Goal: Download file/media

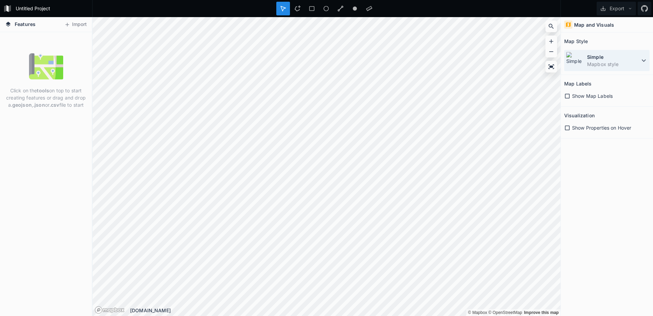
click at [643, 61] on icon at bounding box center [644, 60] width 4 height 2
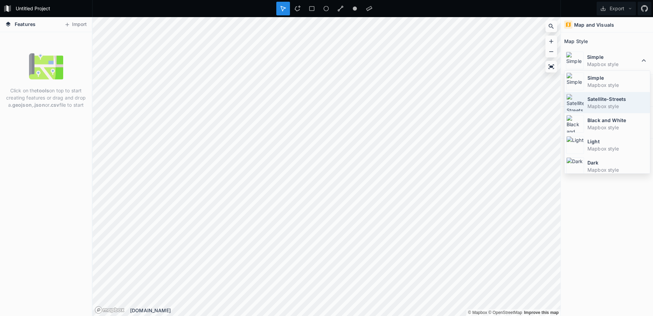
click at [597, 101] on dt "Satellite-Streets" at bounding box center [617, 98] width 61 height 7
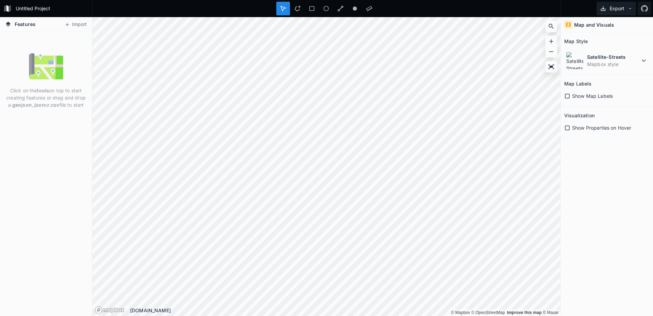
click at [608, 7] on button "Export" at bounding box center [616, 9] width 39 height 14
click at [600, 25] on div "Export Image" at bounding box center [615, 25] width 68 height 14
click at [574, 152] on div "Map and Visuals Map Style Satellite-Streets Mapbox style Map Labels Show Map La…" at bounding box center [607, 166] width 92 height 298
click at [630, 6] on icon at bounding box center [630, 8] width 5 height 5
click at [599, 39] on div "Export as .geojson" at bounding box center [615, 39] width 68 height 14
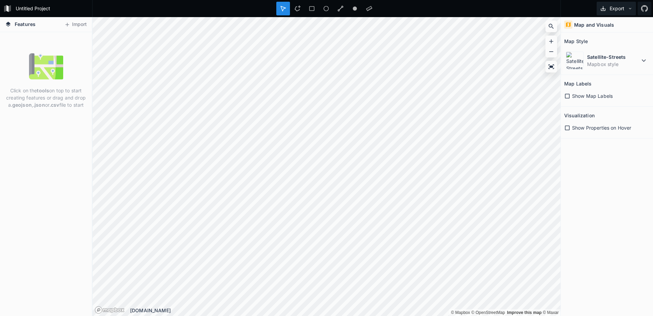
click at [628, 7] on icon at bounding box center [630, 8] width 5 height 5
click at [7, 24] on icon at bounding box center [8, 24] width 5 height 5
click at [11, 24] on icon at bounding box center [8, 24] width 6 height 6
click at [24, 25] on span "Features" at bounding box center [25, 23] width 21 height 7
click at [569, 96] on icon at bounding box center [567, 96] width 6 height 6
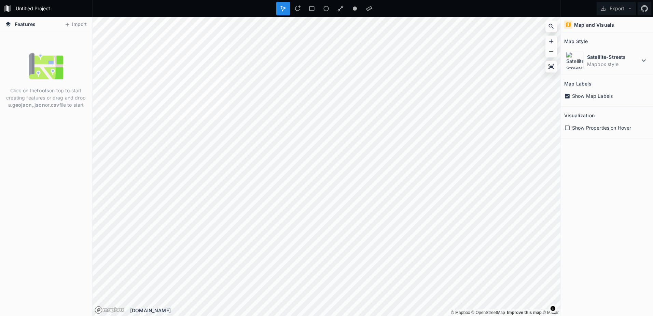
click at [568, 94] on icon at bounding box center [567, 96] width 5 height 5
click at [567, 127] on icon at bounding box center [567, 128] width 6 height 6
click at [568, 128] on icon at bounding box center [567, 127] width 5 height 5
click at [551, 67] on icon at bounding box center [551, 66] width 6 height 4
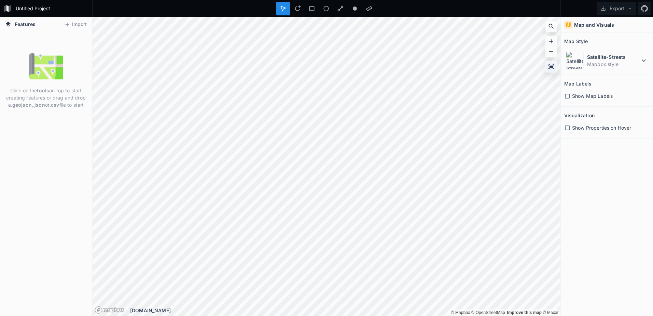
click at [553, 66] on icon at bounding box center [551, 66] width 6 height 4
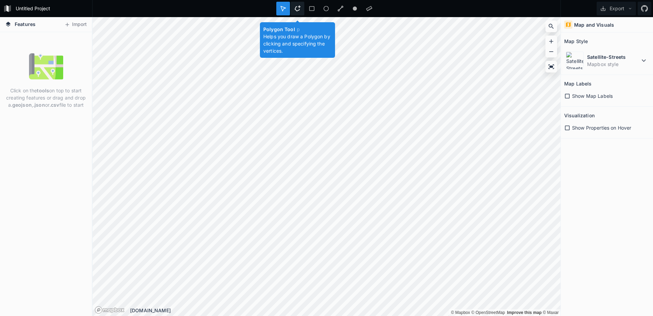
click at [298, 7] on icon at bounding box center [297, 8] width 6 height 6
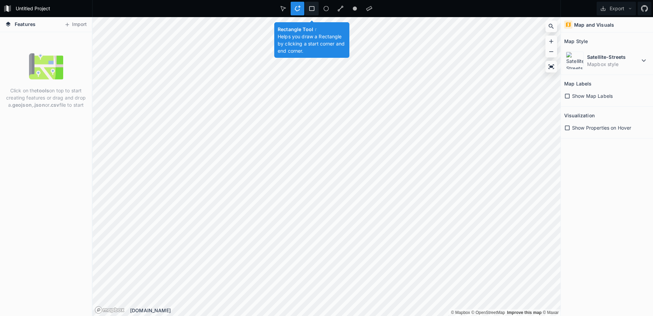
click at [313, 7] on icon at bounding box center [312, 8] width 6 height 6
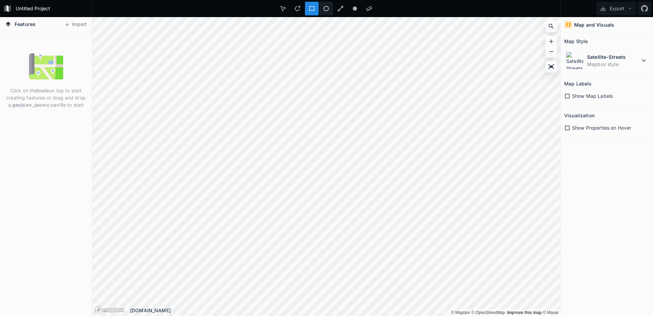
click at [327, 10] on icon at bounding box center [326, 8] width 6 height 6
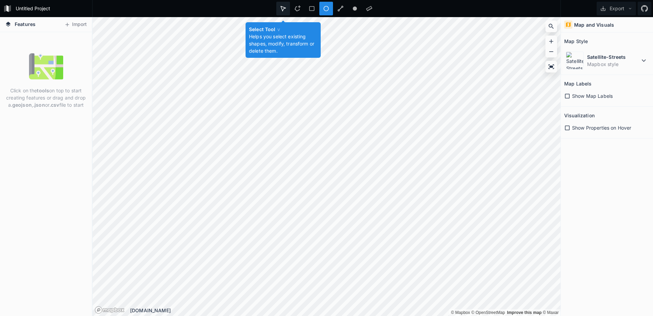
click at [281, 9] on icon at bounding box center [283, 8] width 6 height 6
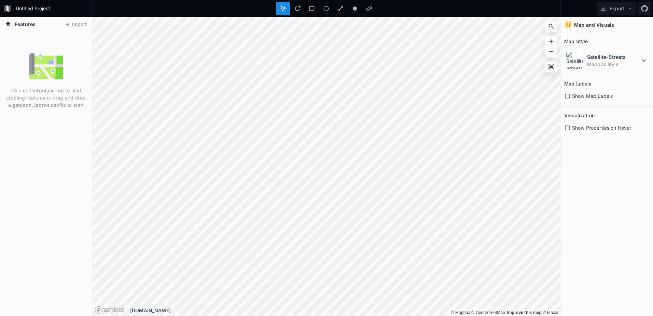
click at [568, 127] on icon at bounding box center [567, 128] width 6 height 6
click at [296, 9] on icon at bounding box center [297, 8] width 6 height 6
click at [551, 66] on icon at bounding box center [551, 66] width 6 height 4
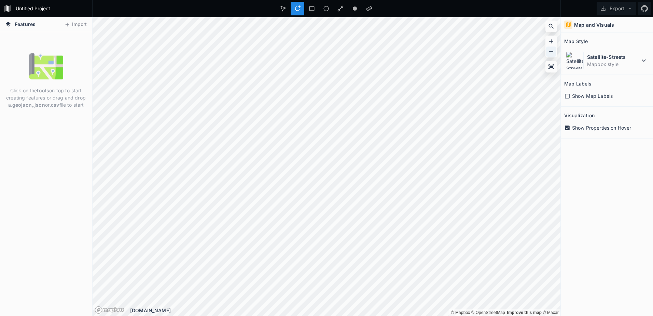
click at [550, 51] on icon at bounding box center [551, 51] width 7 height 7
click at [550, 52] on icon at bounding box center [551, 51] width 7 height 7
click at [312, 8] on icon at bounding box center [312, 8] width 6 height 6
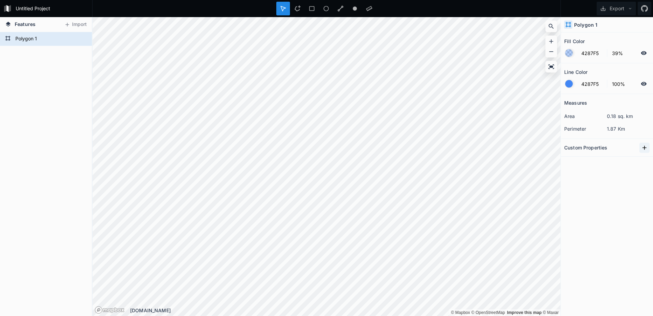
click at [642, 148] on icon at bounding box center [644, 147] width 7 height 7
click at [612, 161] on input "text" at bounding box center [621, 159] width 38 height 10
click at [644, 159] on icon "button" at bounding box center [645, 159] width 6 height 6
click at [603, 182] on div "Measures area 0.18 sq. km perimeter 1.87 Km Custom Properties property 1 Copy V…" at bounding box center [607, 187] width 92 height 187
click at [645, 160] on icon "button" at bounding box center [645, 159] width 6 height 6
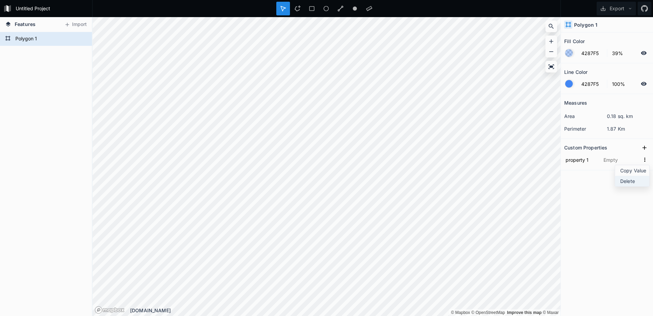
click at [628, 178] on span "Delete" at bounding box center [633, 180] width 27 height 7
click at [16, 26] on span "Features" at bounding box center [25, 23] width 21 height 7
click at [23, 35] on form "Polygon 1" at bounding box center [45, 39] width 64 height 10
click at [84, 39] on icon at bounding box center [82, 39] width 6 height 4
click at [84, 39] on icon at bounding box center [81, 39] width 5 height 5
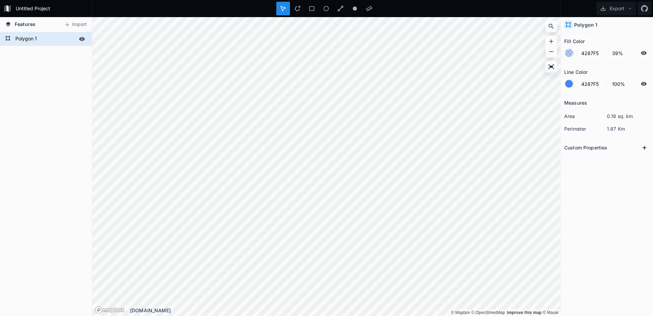
click at [84, 39] on icon at bounding box center [82, 39] width 6 height 4
click at [84, 39] on icon at bounding box center [81, 39] width 5 height 5
click at [628, 7] on icon at bounding box center [630, 8] width 5 height 5
click at [596, 40] on div "Export as .geojson" at bounding box center [615, 39] width 68 height 14
click at [550, 25] on icon at bounding box center [551, 26] width 7 height 7
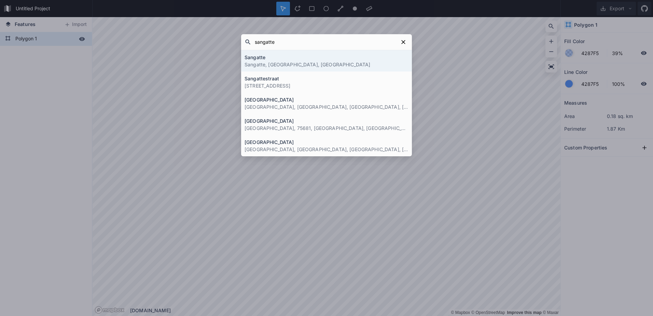
type input "sangatte"
click at [251, 59] on h4 "Sangatte" at bounding box center [327, 57] width 164 height 7
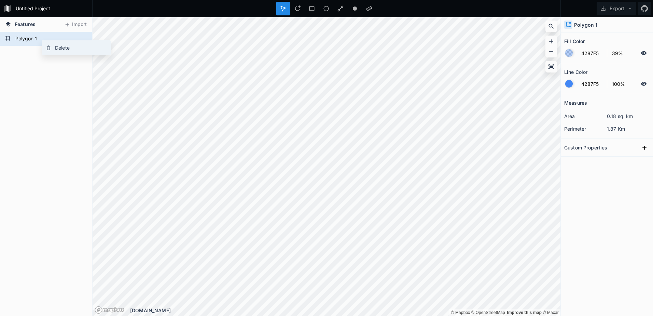
click at [56, 47] on div "Delete" at bounding box center [76, 48] width 68 height 14
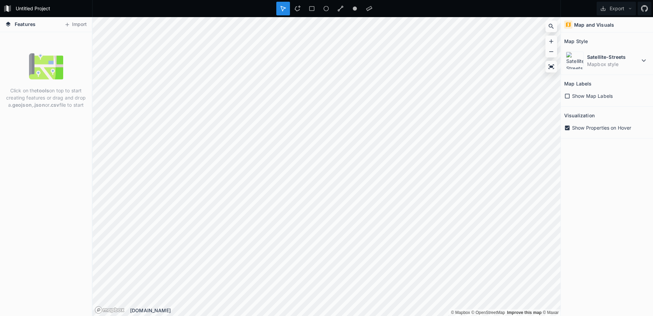
click at [568, 129] on icon at bounding box center [567, 127] width 5 height 5
click at [569, 61] on img at bounding box center [575, 61] width 18 height 18
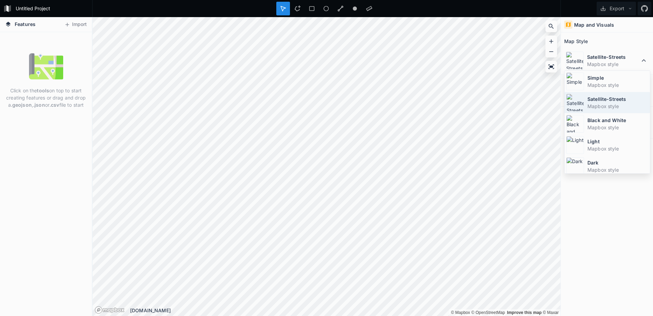
click at [589, 102] on dt "Satellite-Streets" at bounding box center [617, 98] width 61 height 7
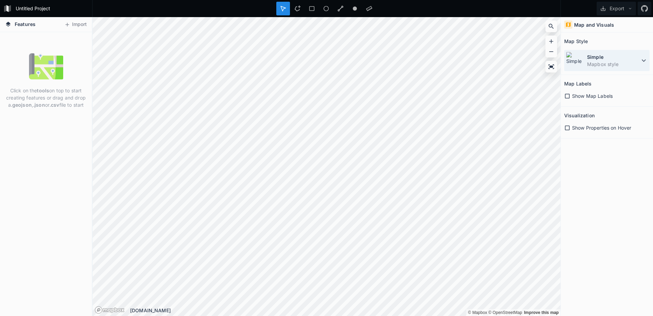
click at [643, 60] on icon at bounding box center [644, 60] width 4 height 2
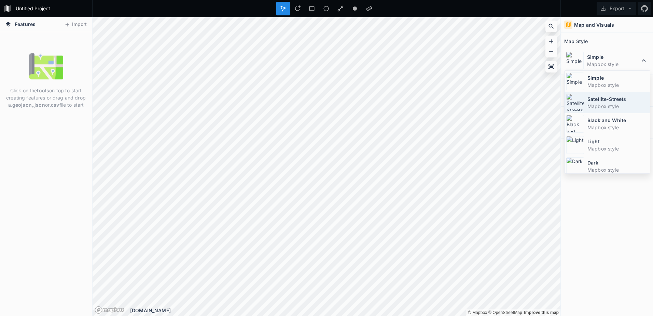
click at [602, 101] on dt "Satellite-Streets" at bounding box center [617, 98] width 61 height 7
